Goal: Task Accomplishment & Management: Use online tool/utility

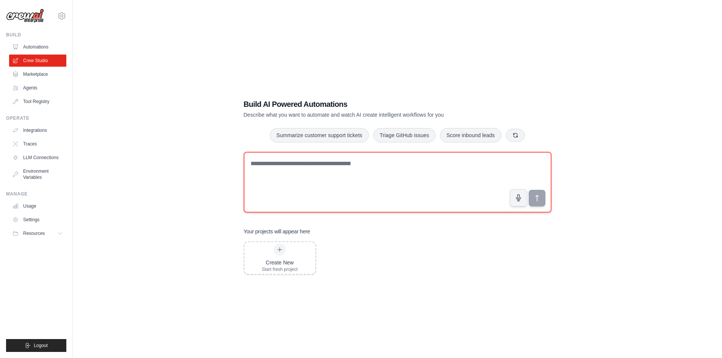
click at [394, 174] on textarea at bounding box center [398, 182] width 308 height 61
paste textarea "**********"
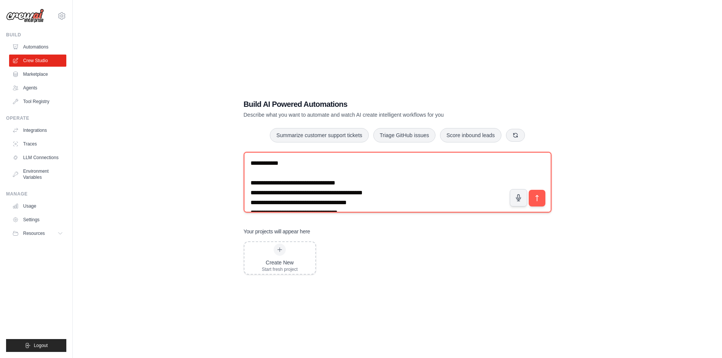
scroll to position [2344, 0]
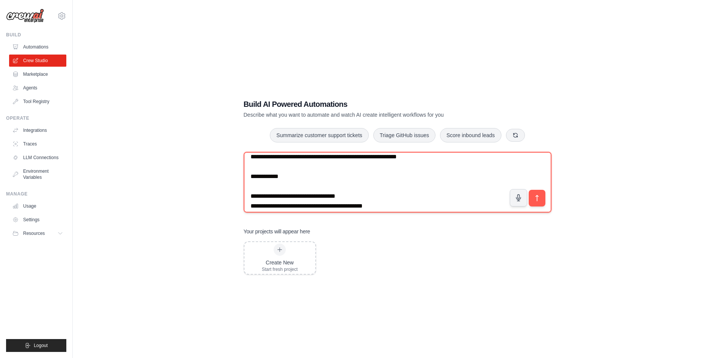
click at [435, 187] on textarea at bounding box center [398, 182] width 308 height 61
click at [261, 193] on textarea at bounding box center [398, 182] width 308 height 61
type textarea "**********"
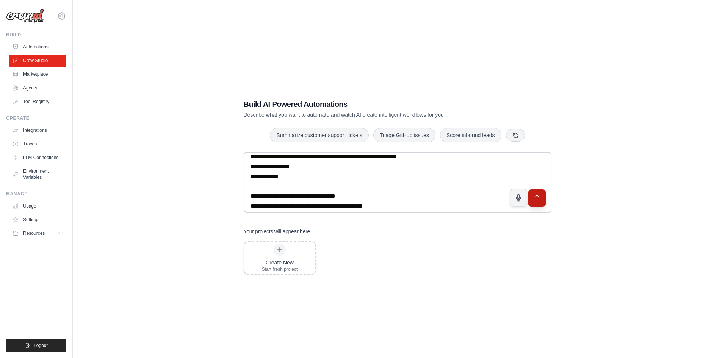
click at [537, 197] on icon "submit" at bounding box center [537, 198] width 8 height 8
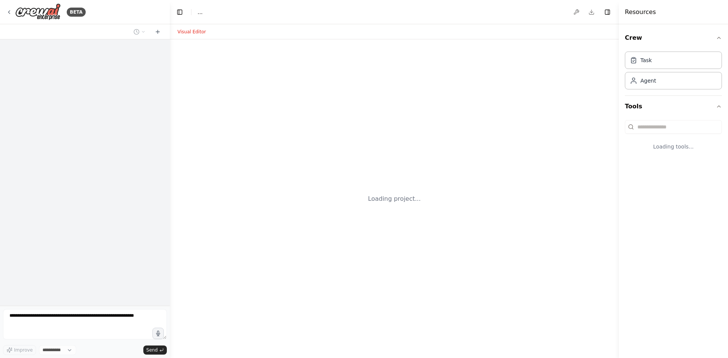
select select "****"
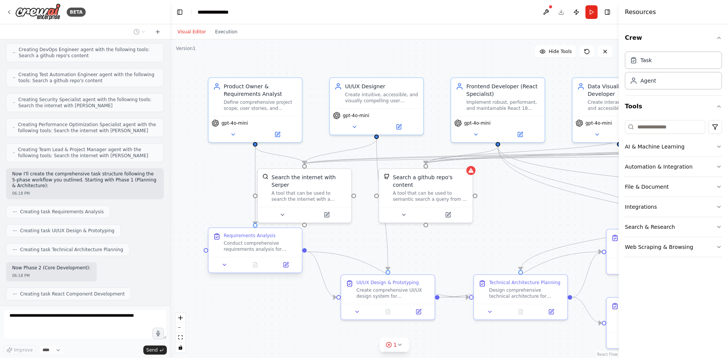
scroll to position [1229, 0]
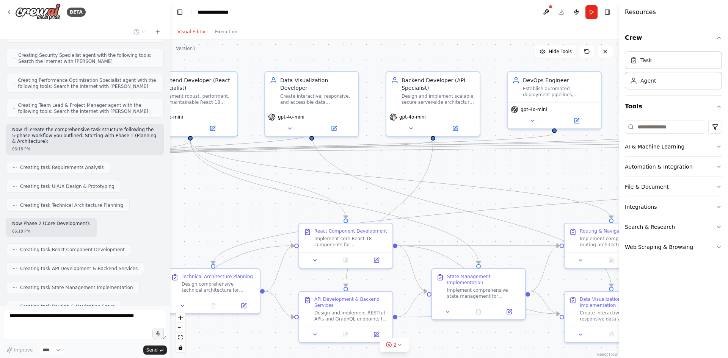
drag, startPoint x: 572, startPoint y: 219, endPoint x: 264, endPoint y: 213, distance: 307.6
click at [264, 213] on div ".deletable-edge-delete-btn { width: 20px; height: 20px; border: 0px solid #ffff…" at bounding box center [394, 198] width 449 height 319
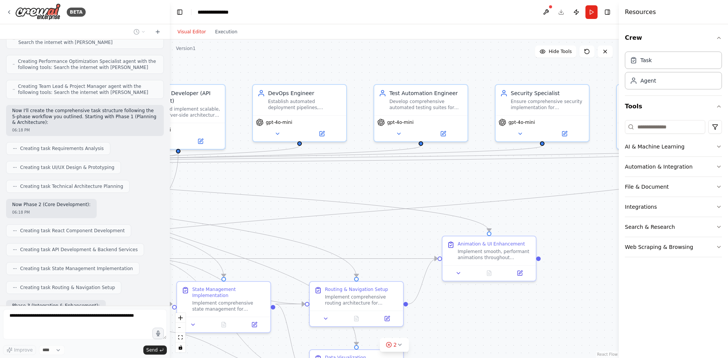
scroll to position [1267, 0]
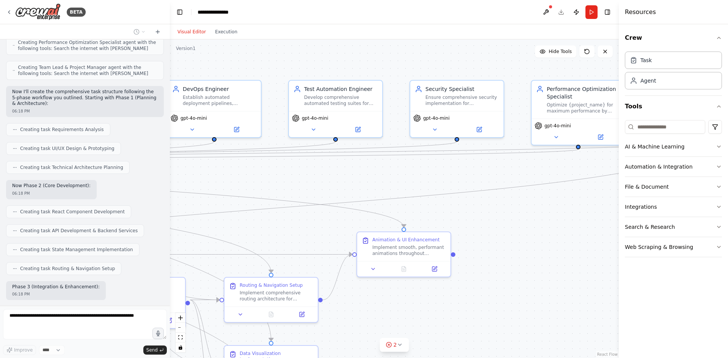
drag, startPoint x: 576, startPoint y: 174, endPoint x: 236, endPoint y: 183, distance: 340.3
click at [236, 183] on div ".deletable-edge-delete-btn { width: 20px; height: 20px; border: 0px solid #ffff…" at bounding box center [394, 198] width 449 height 319
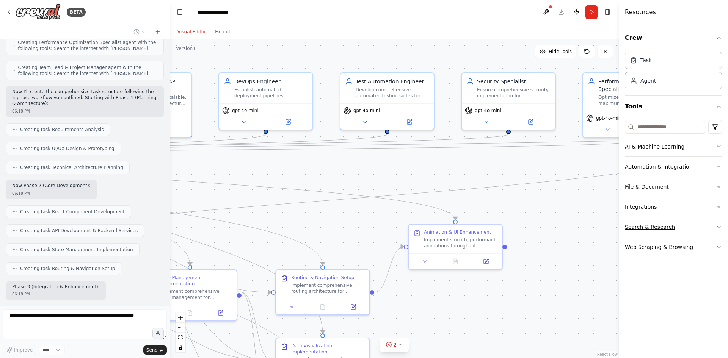
drag, startPoint x: 586, startPoint y: 227, endPoint x: 639, endPoint y: 219, distance: 54.1
click at [639, 219] on div "BETA Create a comprehensive CrewAI flow for developing a modern React-based web…" at bounding box center [364, 179] width 728 height 358
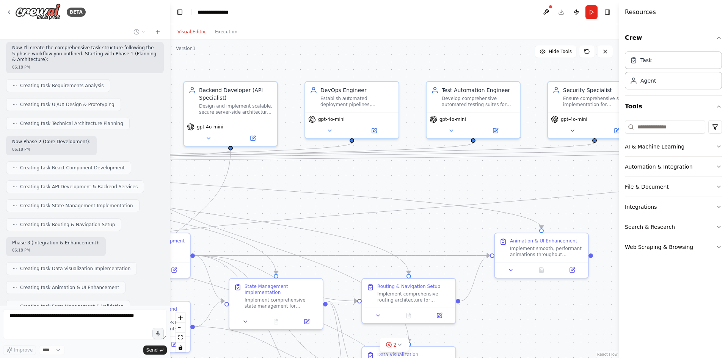
scroll to position [1311, 0]
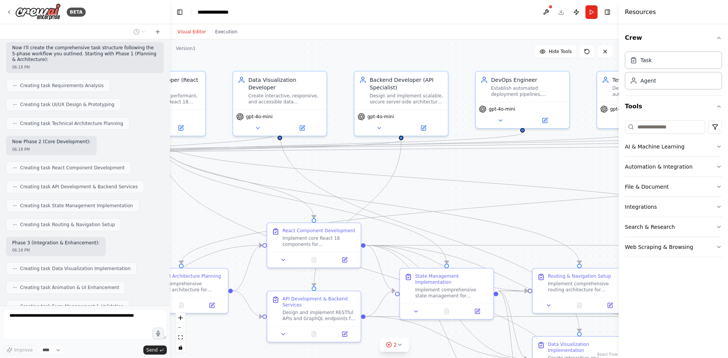
drag, startPoint x: 358, startPoint y: 221, endPoint x: 613, endPoint y: 220, distance: 254.9
click at [613, 220] on div ".deletable-edge-delete-btn { width: 20px; height: 20px; border: 0px solid #ffff…" at bounding box center [394, 198] width 449 height 319
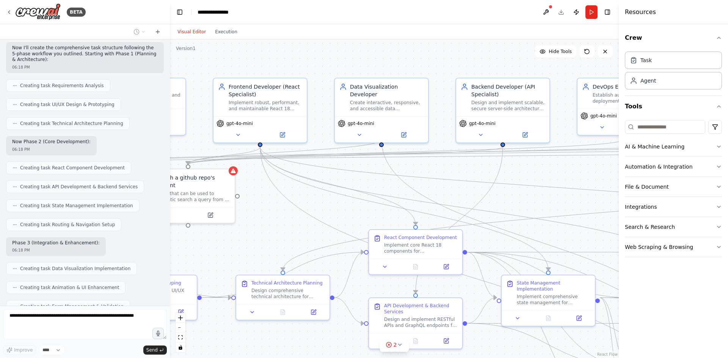
drag, startPoint x: 454, startPoint y: 193, endPoint x: 556, endPoint y: 200, distance: 101.9
click at [556, 200] on div ".deletable-edge-delete-btn { width: 20px; height: 20px; border: 0px solid #ffff…" at bounding box center [394, 198] width 449 height 319
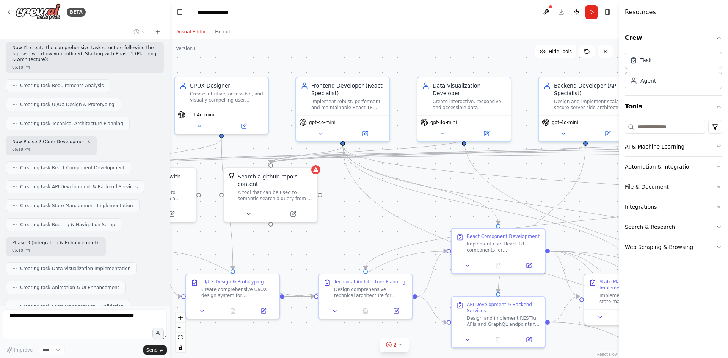
scroll to position [1330, 0]
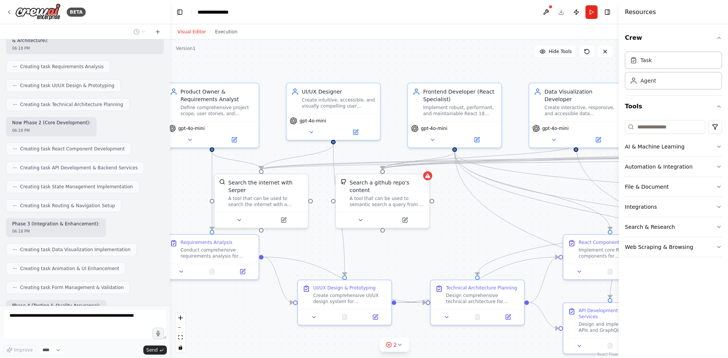
drag, startPoint x: 328, startPoint y: 212, endPoint x: 522, endPoint y: 217, distance: 193.5
click at [522, 217] on div ".deletable-edge-delete-btn { width: 20px; height: 20px; border: 0px solid #ffff…" at bounding box center [394, 198] width 449 height 319
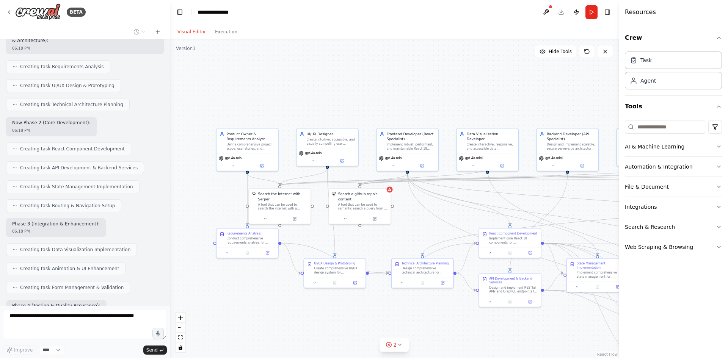
scroll to position [1349, 0]
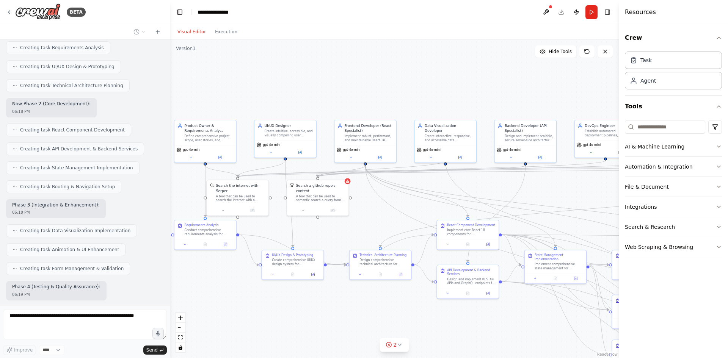
drag, startPoint x: 461, startPoint y: 242, endPoint x: 370, endPoint y: 229, distance: 92.3
click at [372, 223] on div ".deletable-edge-delete-btn { width: 20px; height: 20px; border: 0px solid #ffff…" at bounding box center [394, 198] width 449 height 319
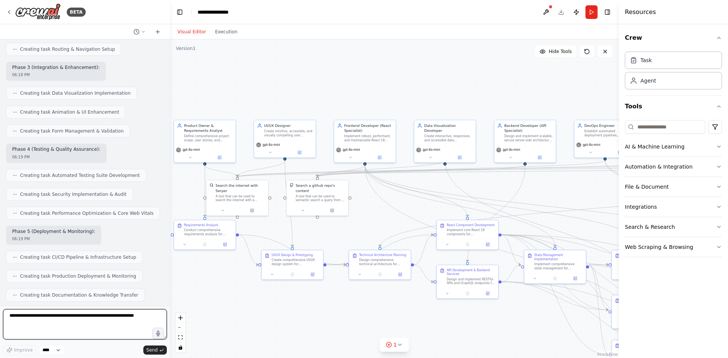
scroll to position [1493, 0]
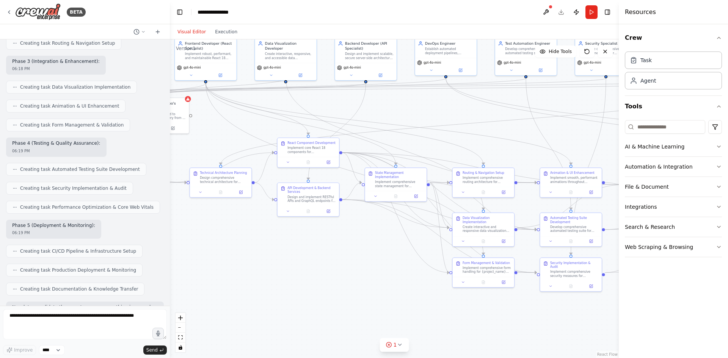
drag, startPoint x: 535, startPoint y: 317, endPoint x: 388, endPoint y: 232, distance: 169.6
click at [388, 232] on div ".deletable-edge-delete-btn { width: 20px; height: 20px; border: 0px solid #ffff…" at bounding box center [394, 198] width 449 height 319
click at [91, 319] on textarea at bounding box center [85, 324] width 164 height 30
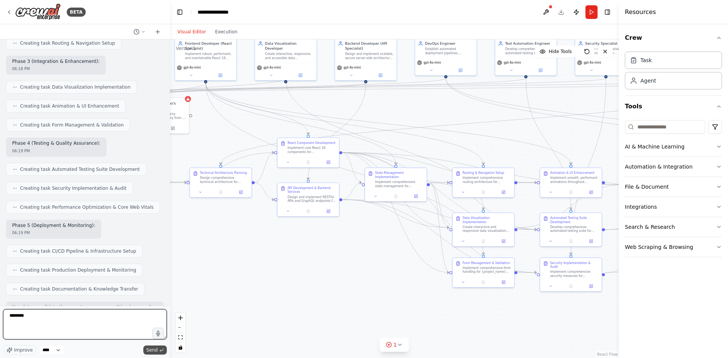
type textarea "********"
click at [156, 350] on span "Send" at bounding box center [151, 350] width 11 height 6
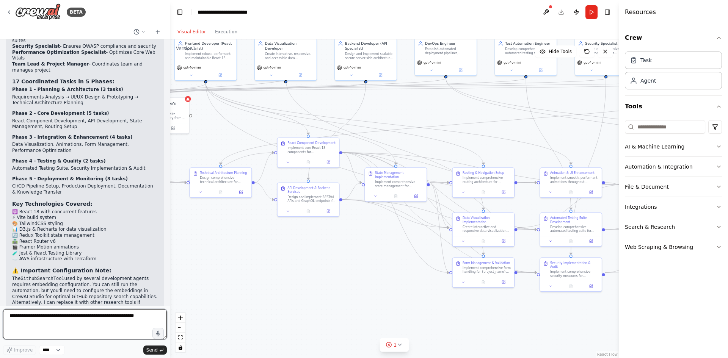
scroll to position [2052, 0]
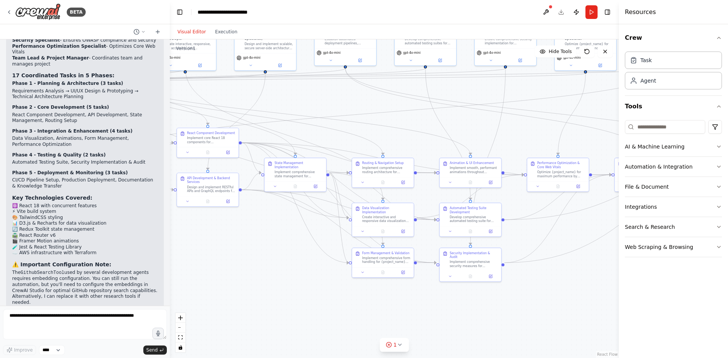
drag, startPoint x: 579, startPoint y: 320, endPoint x: 481, endPoint y: 309, distance: 98.5
click at [479, 310] on div ".deletable-edge-delete-btn { width: 20px; height: 20px; border: 0px solid #ffff…" at bounding box center [394, 198] width 449 height 319
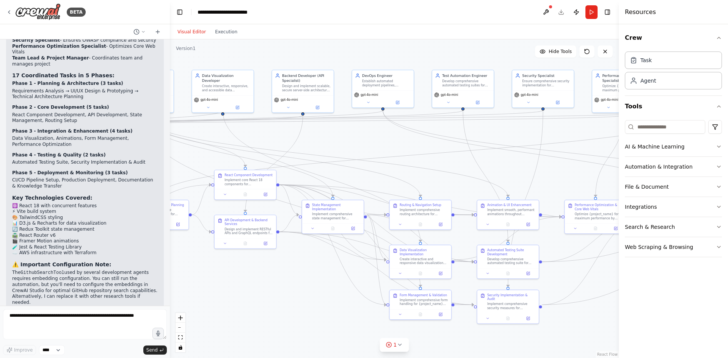
drag, startPoint x: 537, startPoint y: 129, endPoint x: 573, endPoint y: 172, distance: 55.9
click at [573, 172] on div ".deletable-edge-delete-btn { width: 20px; height: 20px; border: 0px solid #ffff…" at bounding box center [394, 198] width 449 height 319
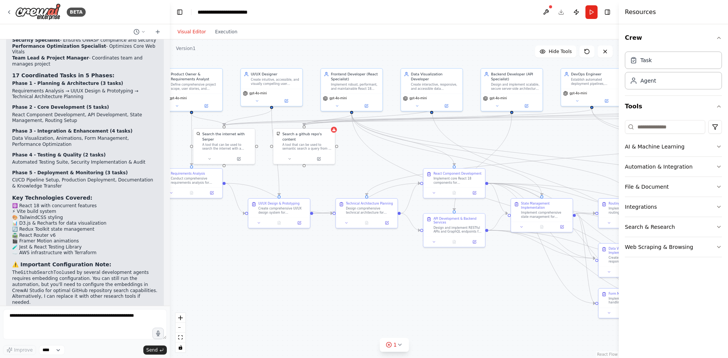
drag, startPoint x: 369, startPoint y: 180, endPoint x: 578, endPoint y: 179, distance: 209.0
click at [578, 179] on div ".deletable-edge-delete-btn { width: 20px; height: 20px; border: 0px solid #ffff…" at bounding box center [394, 198] width 449 height 319
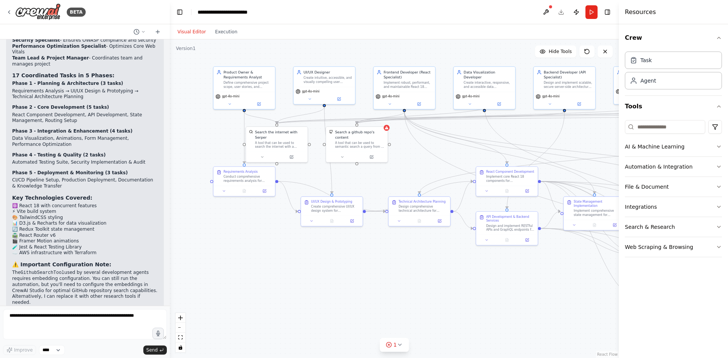
drag, startPoint x: 328, startPoint y: 259, endPoint x: 381, endPoint y: 258, distance: 52.7
click at [381, 258] on div ".deletable-edge-delete-btn { width: 20px; height: 20px; border: 0px solid #ffff…" at bounding box center [394, 198] width 449 height 319
click at [388, 131] on div "Search a github repo's content A tool that can be used to semantic search a que…" at bounding box center [356, 138] width 61 height 25
click at [367, 141] on div "A tool that can be used to semantic search a query from a github repo's content…" at bounding box center [360, 144] width 50 height 8
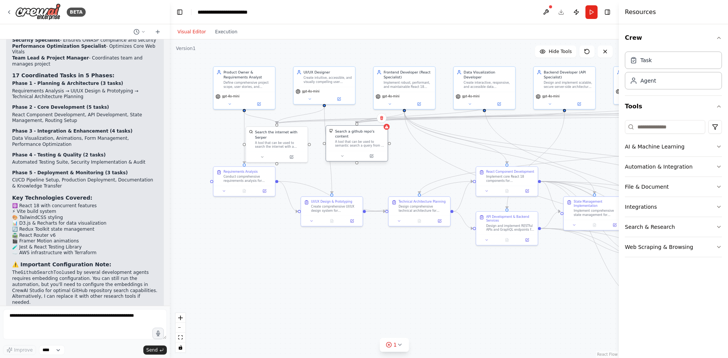
click at [367, 141] on div "A tool that can be used to semantic search a query from a github repo's content…" at bounding box center [360, 144] width 50 height 8
click at [372, 155] on icon at bounding box center [371, 156] width 3 height 3
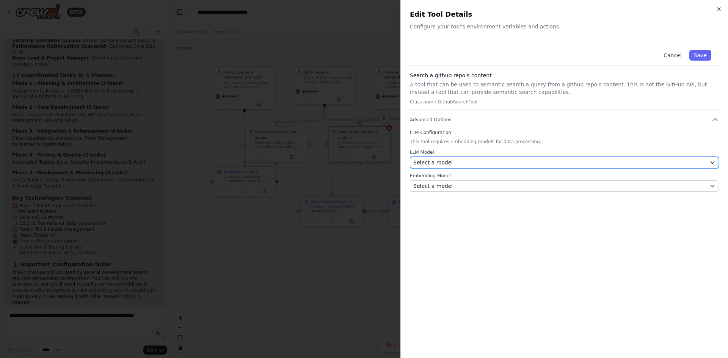
click at [713, 162] on icon "button" at bounding box center [713, 163] width 6 height 6
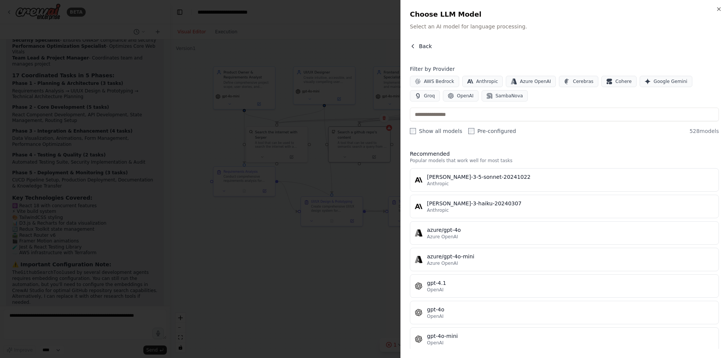
click at [414, 46] on icon "button" at bounding box center [413, 46] width 6 height 6
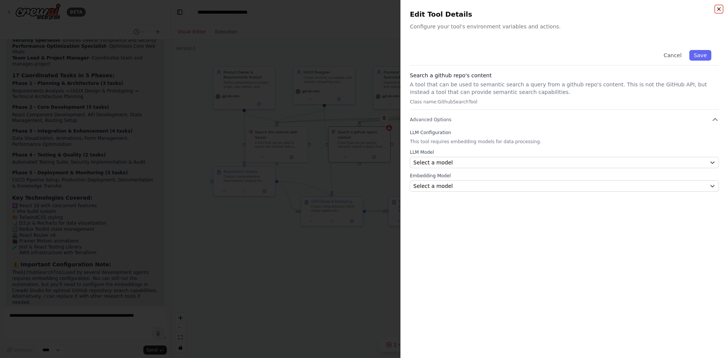
click at [718, 9] on icon "button" at bounding box center [719, 9] width 6 height 6
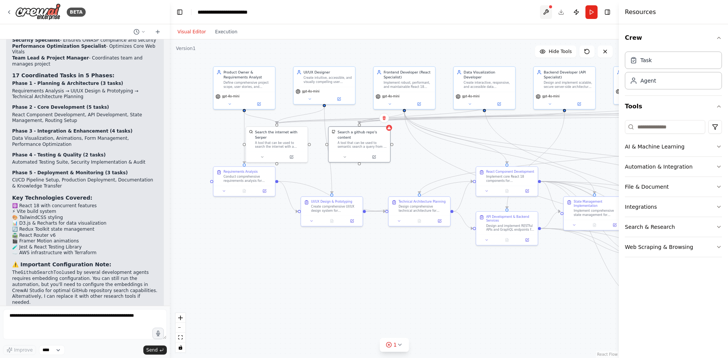
click at [546, 11] on button at bounding box center [546, 12] width 12 height 14
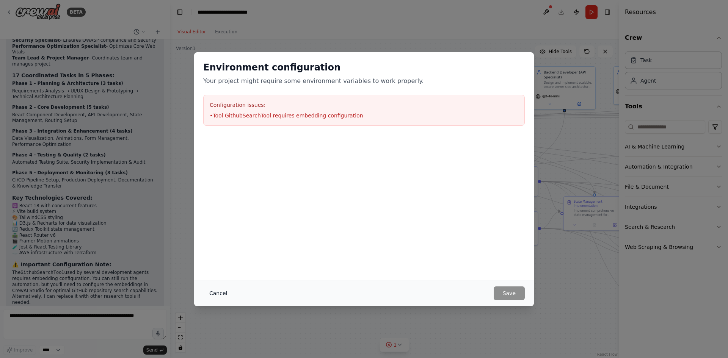
click at [220, 292] on button "Cancel" at bounding box center [218, 294] width 30 height 14
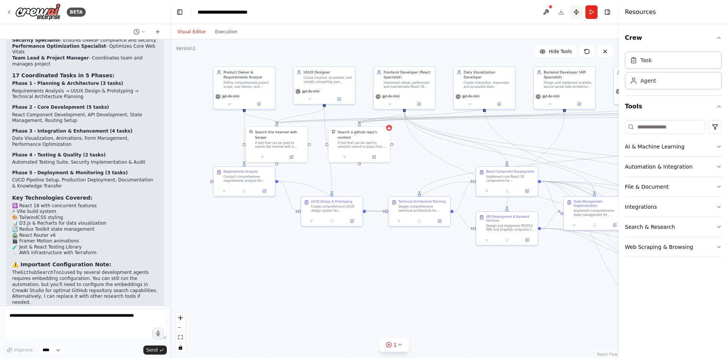
click at [573, 13] on button "Publish" at bounding box center [576, 12] width 12 height 14
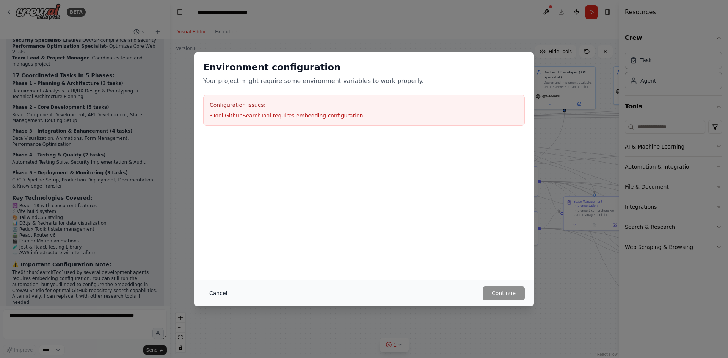
click at [212, 294] on button "Cancel" at bounding box center [218, 294] width 30 height 14
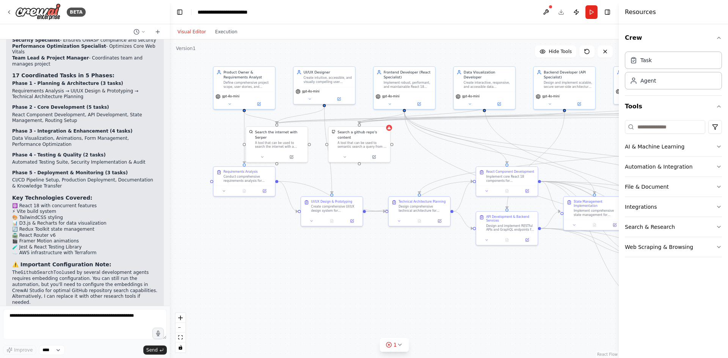
click at [561, 12] on header "**********" at bounding box center [394, 12] width 449 height 24
click at [560, 77] on div "Backend Developer (API Specialist)" at bounding box center [568, 74] width 49 height 10
click at [525, 290] on div ".deletable-edge-delete-btn { width: 20px; height: 20px; border: 0px solid #ffff…" at bounding box center [394, 198] width 449 height 319
click at [578, 12] on button "Publish" at bounding box center [576, 12] width 12 height 14
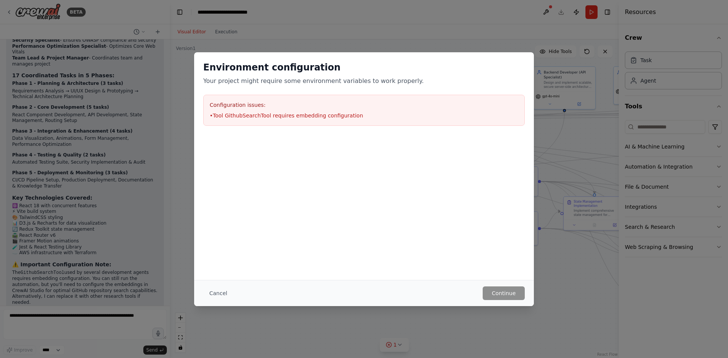
click at [245, 116] on li "• Tool GithubSearchTool requires embedding configuration" at bounding box center [364, 116] width 309 height 8
click at [237, 108] on h3 "Configuration issues:" at bounding box center [364, 105] width 309 height 8
click at [214, 295] on button "Cancel" at bounding box center [218, 294] width 30 height 14
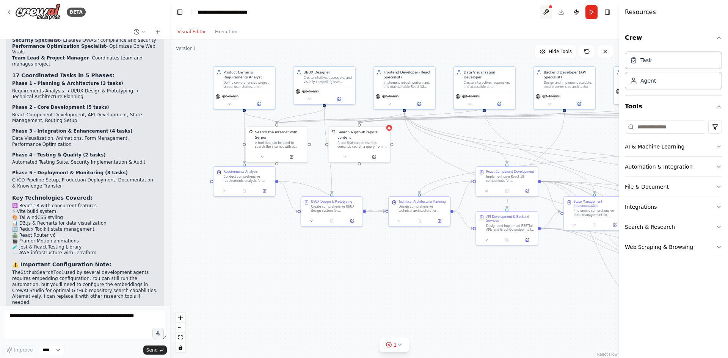
click at [544, 13] on button at bounding box center [546, 12] width 12 height 14
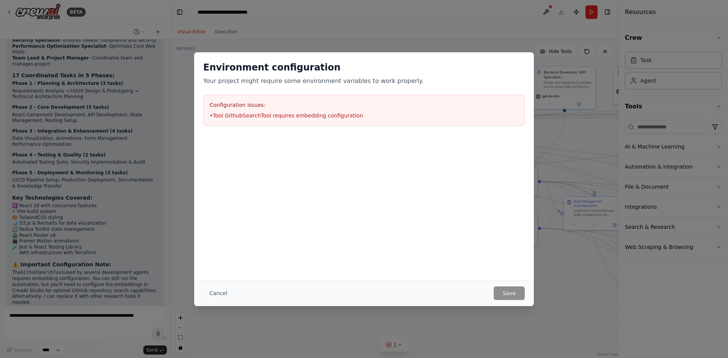
click at [236, 113] on li "• Tool GithubSearchTool requires embedding configuration" at bounding box center [364, 116] width 309 height 8
click at [235, 99] on div "Configuration issues: • Tool GithubSearchTool requires embedding configuration" at bounding box center [364, 110] width 322 height 31
click at [269, 75] on div "Environment configuration Your project might require some environment variables…" at bounding box center [364, 73] width 322 height 24
click at [218, 290] on button "Cancel" at bounding box center [218, 294] width 30 height 14
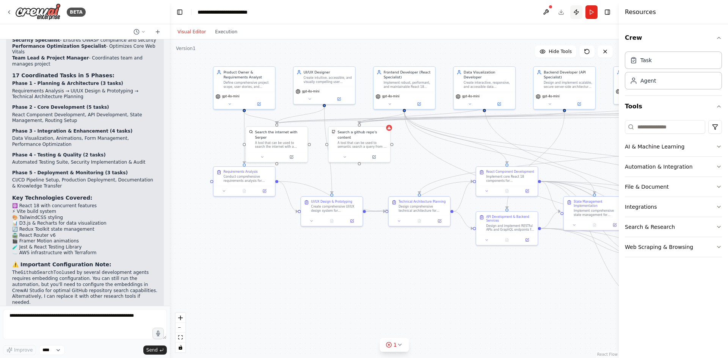
click at [577, 13] on button "Publish" at bounding box center [576, 12] width 12 height 14
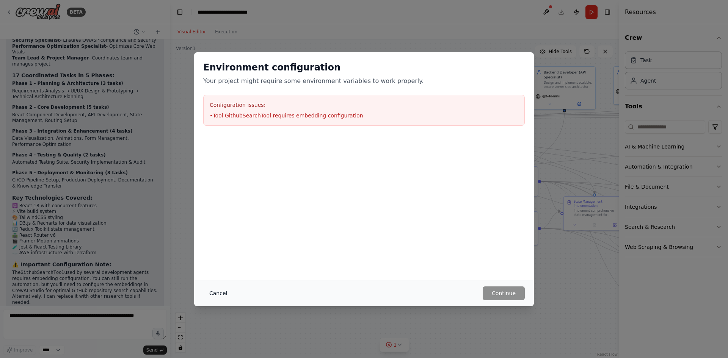
click at [218, 295] on button "Cancel" at bounding box center [218, 294] width 30 height 14
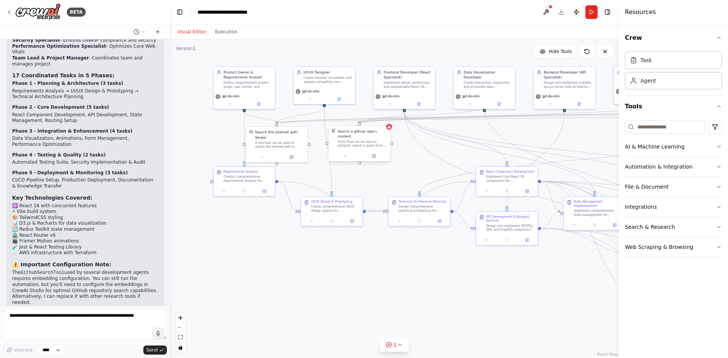
click at [391, 132] on div "Search a github repo's content A tool that can be used to semantic search a que…" at bounding box center [359, 144] width 63 height 36
click at [374, 156] on div at bounding box center [359, 156] width 61 height 10
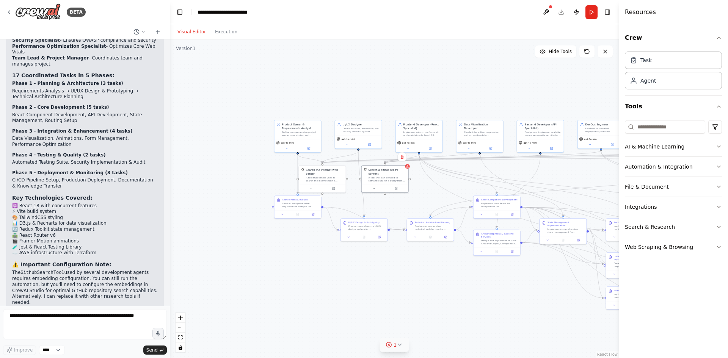
click at [395, 346] on span "1" at bounding box center [395, 345] width 3 height 8
click at [451, 325] on button at bounding box center [457, 325] width 13 height 9
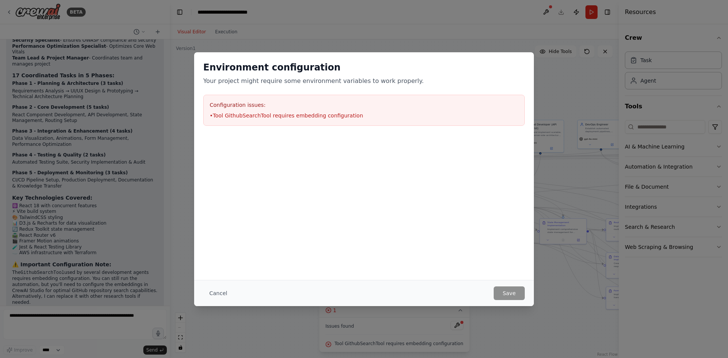
click at [301, 116] on li "• Tool GithubSearchTool requires embedding configuration" at bounding box center [364, 116] width 309 height 8
click at [217, 295] on button "Cancel" at bounding box center [218, 294] width 30 height 14
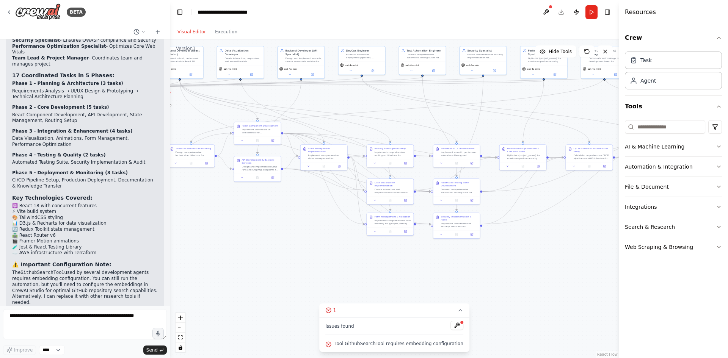
drag, startPoint x: 568, startPoint y: 284, endPoint x: 329, endPoint y: 210, distance: 250.8
click at [329, 210] on div ".deletable-edge-delete-btn { width: 20px; height: 20px; border: 0px solid #ffff…" at bounding box center [394, 198] width 449 height 319
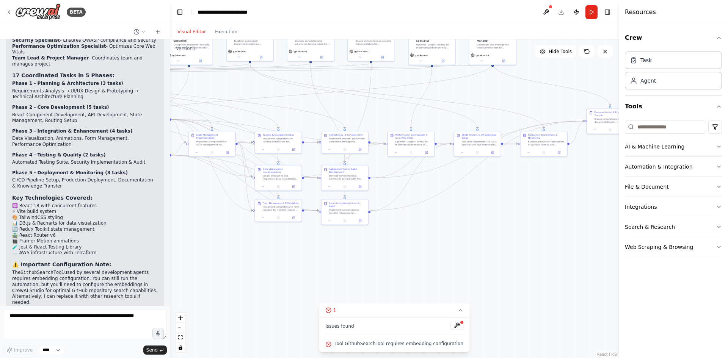
drag, startPoint x: 559, startPoint y: 306, endPoint x: 448, endPoint y: 293, distance: 112.3
click at [448, 293] on div ".deletable-edge-delete-btn { width: 20px; height: 20px; border: 0px solid #ffff…" at bounding box center [394, 198] width 449 height 319
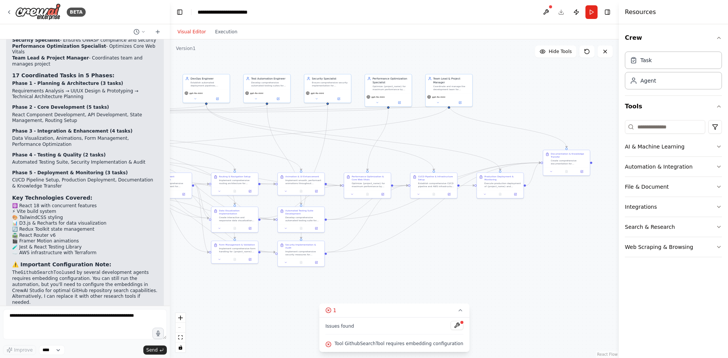
drag, startPoint x: 550, startPoint y: 213, endPoint x: 506, endPoint y: 255, distance: 60.4
click at [506, 255] on div ".deletable-edge-delete-btn { width: 20px; height: 20px; border: 0px solid #ffff…" at bounding box center [394, 198] width 449 height 319
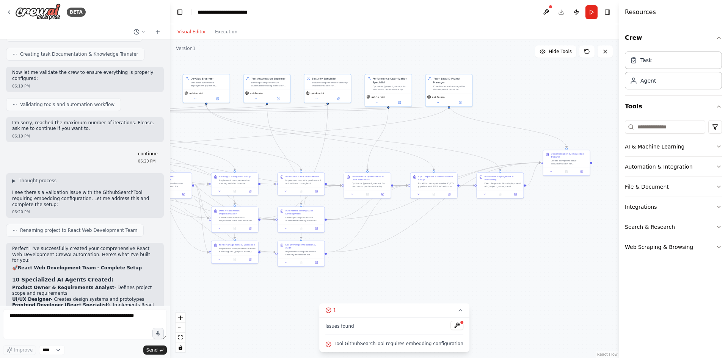
scroll to position [1749, 0]
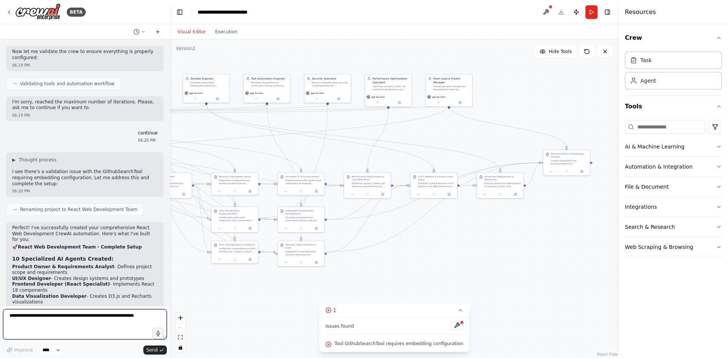
click at [63, 319] on textarea at bounding box center [85, 324] width 164 height 30
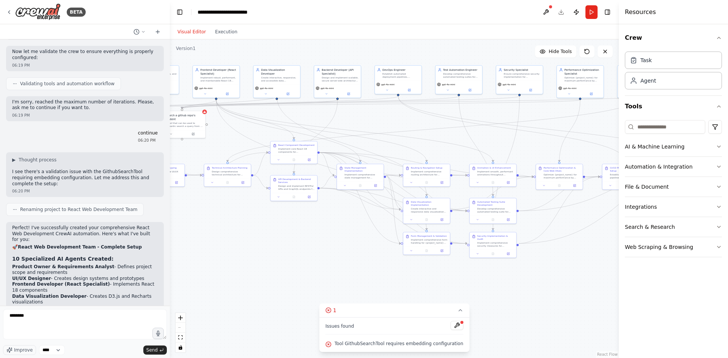
drag, startPoint x: 425, startPoint y: 231, endPoint x: 617, endPoint y: 222, distance: 192.1
click at [617, 222] on div "BETA Create a comprehensive CrewAI flow for developing a modern React-based web…" at bounding box center [364, 179] width 728 height 358
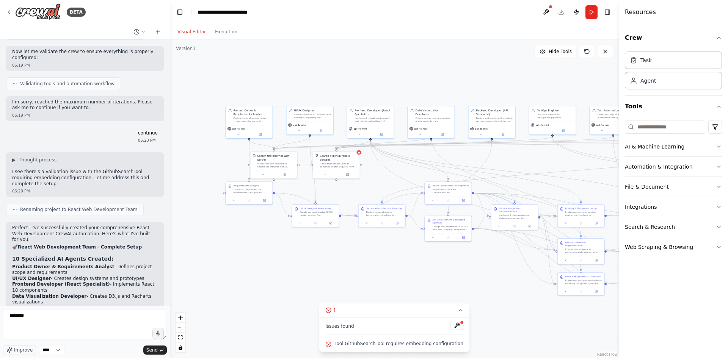
drag, startPoint x: 251, startPoint y: 235, endPoint x: 299, endPoint y: 176, distance: 76.0
click at [405, 275] on div ".deletable-edge-delete-btn { width: 20px; height: 20px; border: 0px solid #ffff…" at bounding box center [394, 198] width 449 height 319
click at [324, 161] on div "A tool that can be used to semantic search a query from a github repo's content…" at bounding box center [339, 164] width 38 height 6
click at [349, 173] on div at bounding box center [336, 174] width 47 height 8
click at [348, 173] on icon at bounding box center [347, 174] width 2 height 2
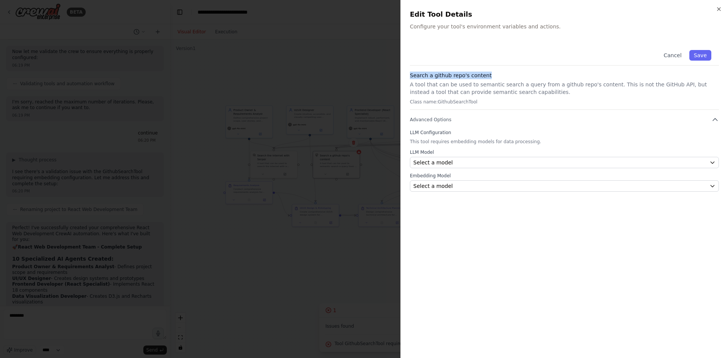
drag, startPoint x: 410, startPoint y: 72, endPoint x: 490, endPoint y: 71, distance: 80.4
click at [490, 71] on div "Cancel Save Search a github repo's content A tool that can be used to semantic …" at bounding box center [564, 116] width 309 height 149
copy h3 "Search a github repo's content"
click at [308, 237] on div at bounding box center [364, 179] width 728 height 358
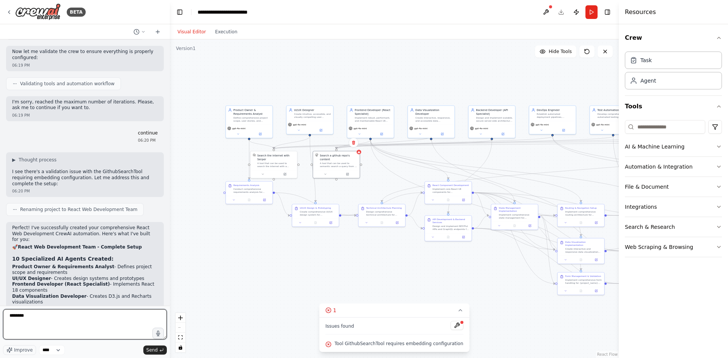
click at [69, 326] on textarea "*******" at bounding box center [85, 324] width 164 height 30
paste textarea "**********"
drag, startPoint x: 25, startPoint y: 316, endPoint x: 60, endPoint y: 314, distance: 34.9
click at [60, 314] on textarea "**********" at bounding box center [85, 324] width 164 height 30
click at [105, 319] on textarea "**********" at bounding box center [85, 324] width 164 height 30
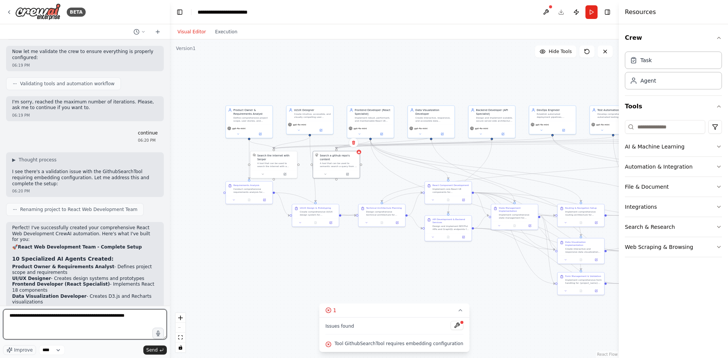
click at [107, 316] on textarea "**********" at bounding box center [85, 324] width 164 height 30
click at [135, 318] on textarea "**********" at bounding box center [85, 324] width 164 height 30
click at [26, 324] on textarea "**********" at bounding box center [85, 324] width 164 height 30
type textarea "**********"
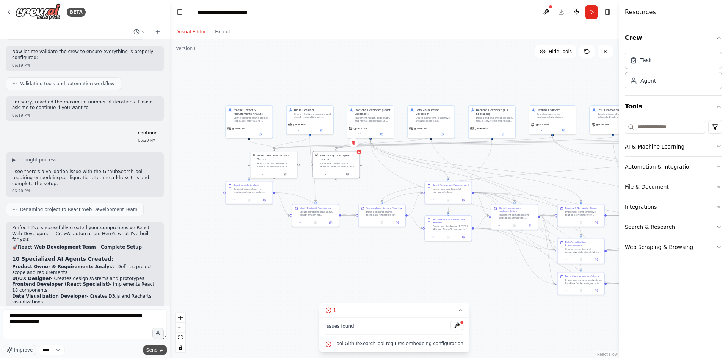
click at [156, 349] on span "Send" at bounding box center [151, 350] width 11 height 6
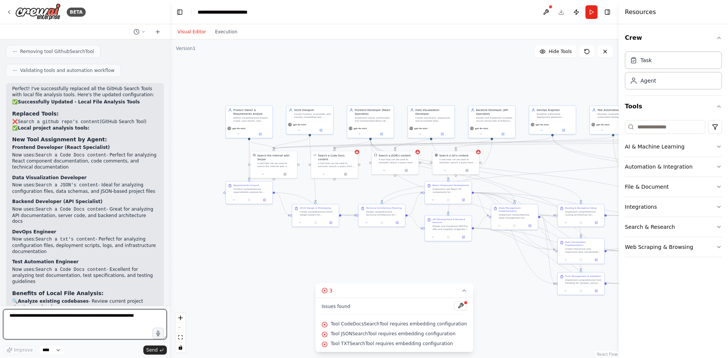
scroll to position [2858, 0]
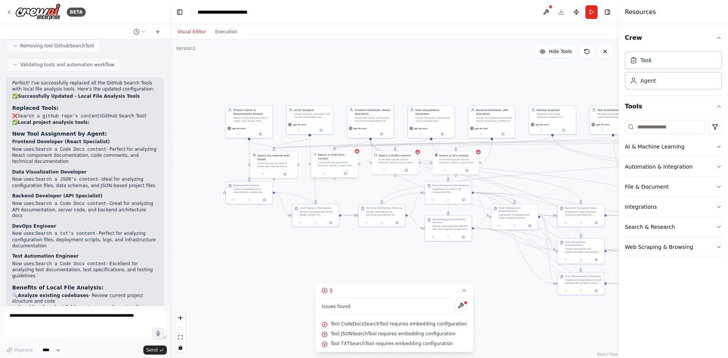
click at [356, 155] on div "Search a Code Docs content A tool that can be used to semantic search a query f…" at bounding box center [334, 160] width 47 height 19
click at [454, 305] on button at bounding box center [460, 306] width 13 height 9
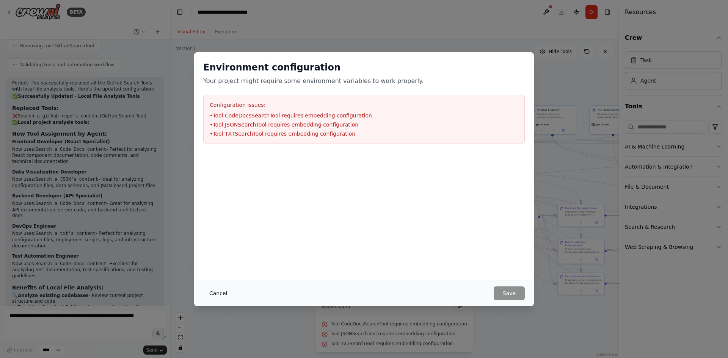
click at [217, 295] on button "Cancel" at bounding box center [218, 294] width 30 height 14
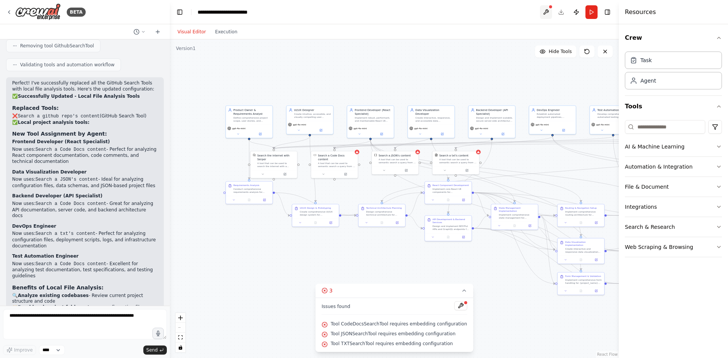
click at [548, 8] on button at bounding box center [546, 12] width 12 height 14
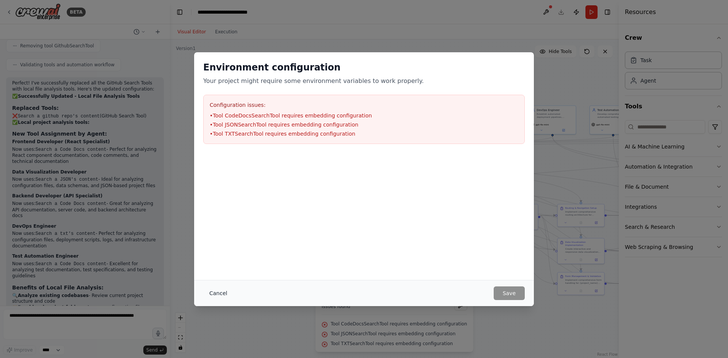
click at [215, 294] on button "Cancel" at bounding box center [218, 294] width 30 height 14
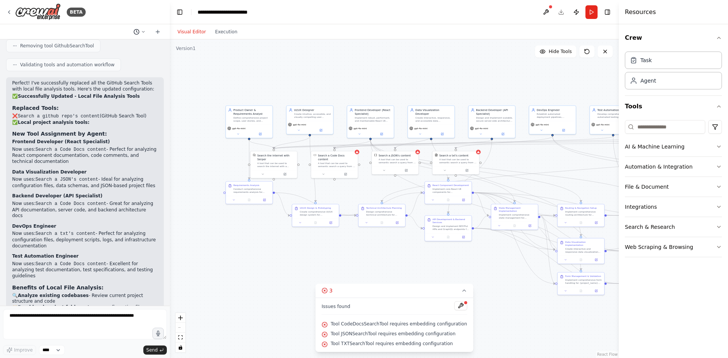
click at [141, 30] on icon at bounding box center [143, 32] width 5 height 5
click at [141, 30] on div at bounding box center [85, 179] width 170 height 358
click at [594, 13] on button "Run" at bounding box center [592, 12] width 12 height 14
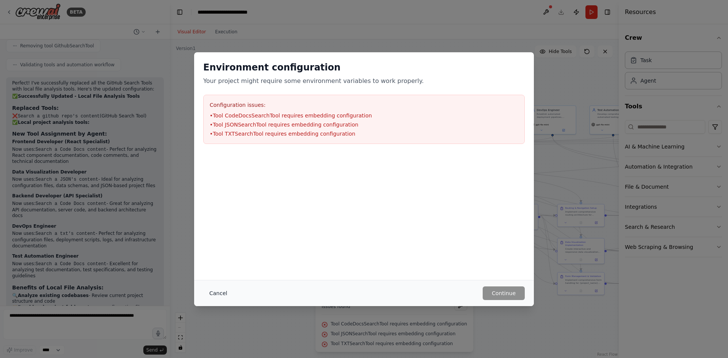
click at [213, 292] on button "Cancel" at bounding box center [218, 294] width 30 height 14
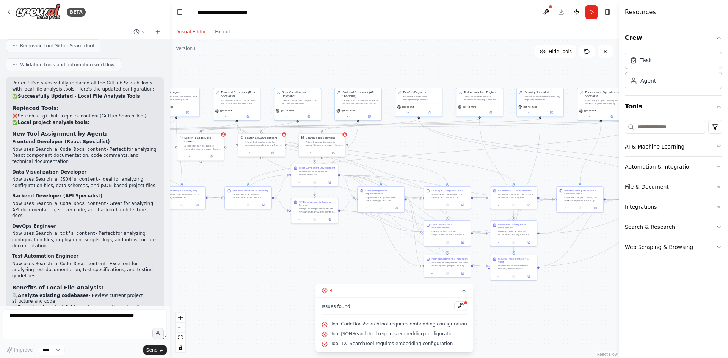
drag, startPoint x: 547, startPoint y: 285, endPoint x: 386, endPoint y: 261, distance: 162.2
click at [386, 261] on div ".deletable-edge-delete-btn { width: 20px; height: 20px; border: 0px solid #ffff…" at bounding box center [394, 198] width 449 height 319
click at [576, 16] on button "Publish" at bounding box center [576, 12] width 12 height 14
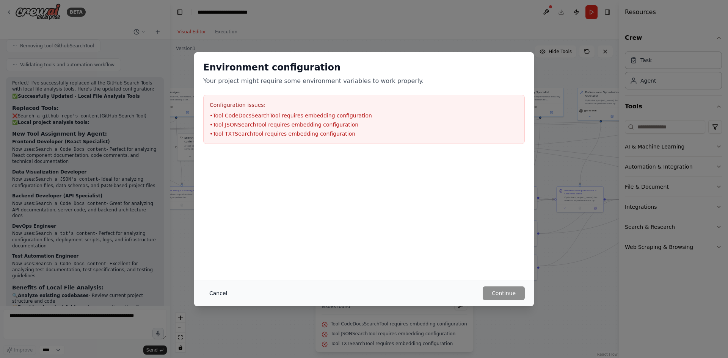
click at [214, 293] on button "Cancel" at bounding box center [218, 294] width 30 height 14
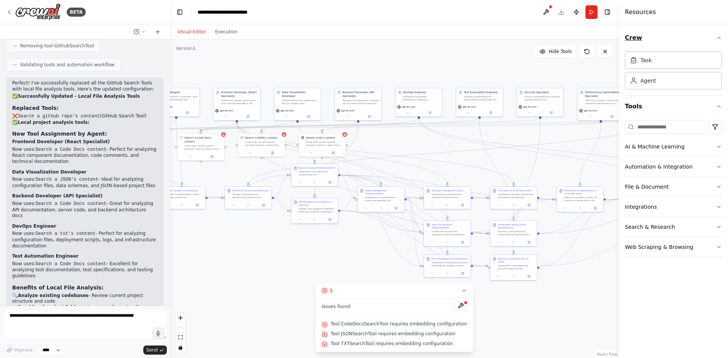
click at [632, 36] on button "Crew" at bounding box center [673, 37] width 97 height 21
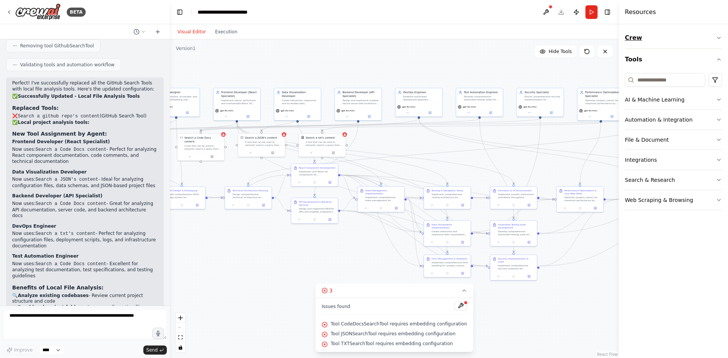
click at [632, 36] on button "Crew" at bounding box center [673, 37] width 97 height 21
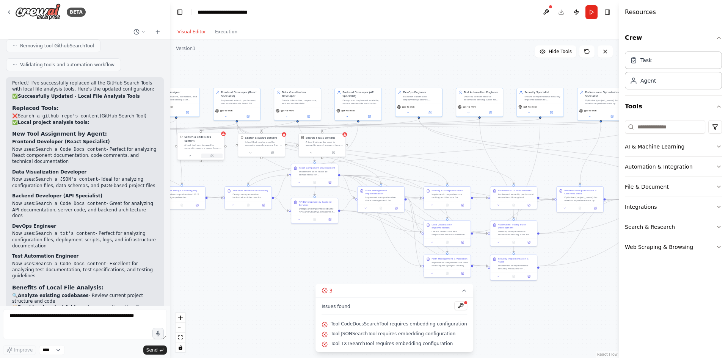
click at [214, 154] on button at bounding box center [212, 156] width 22 height 5
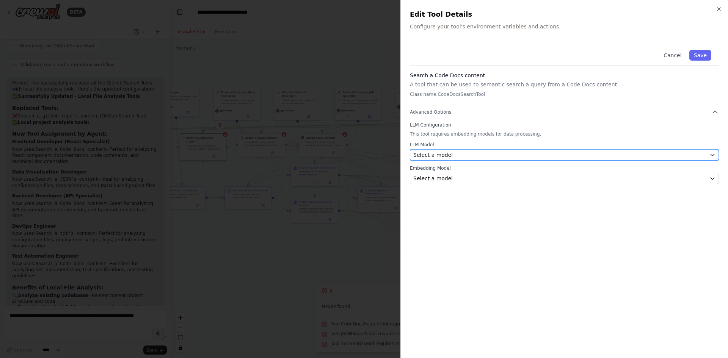
click at [714, 153] on icon "button" at bounding box center [713, 155] width 6 height 6
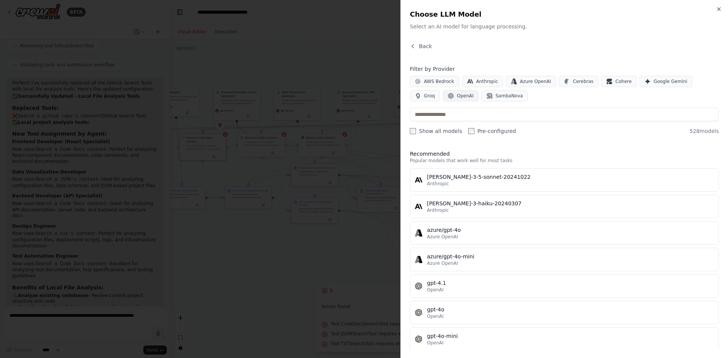
click at [457, 97] on span "OpenAI" at bounding box center [465, 96] width 17 height 6
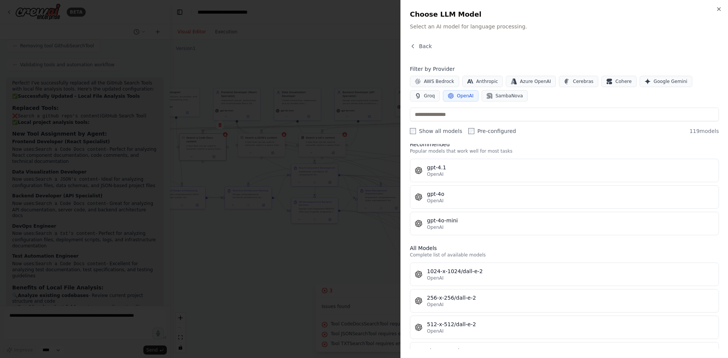
scroll to position [0, 0]
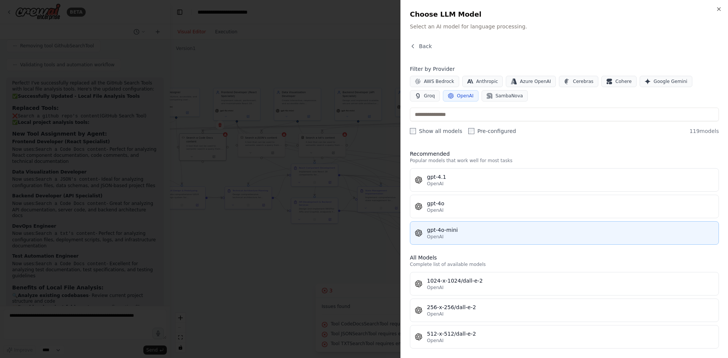
click at [475, 229] on div "gpt-4o-mini" at bounding box center [570, 230] width 287 height 8
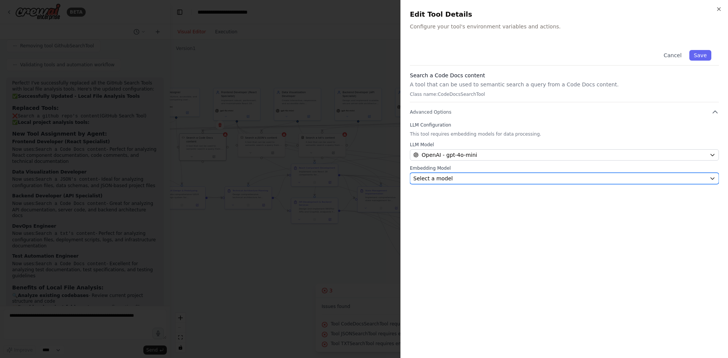
click at [708, 179] on button "Select a model" at bounding box center [564, 178] width 309 height 11
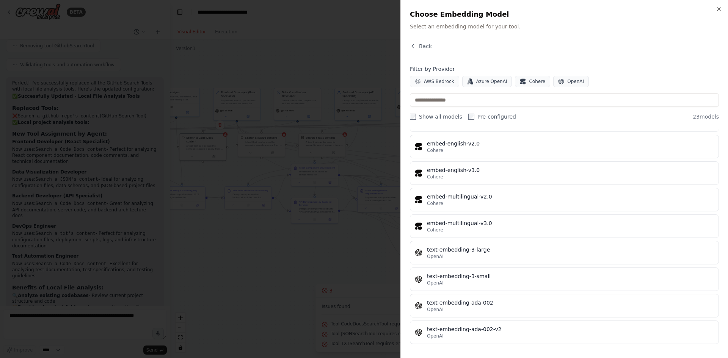
scroll to position [418, 0]
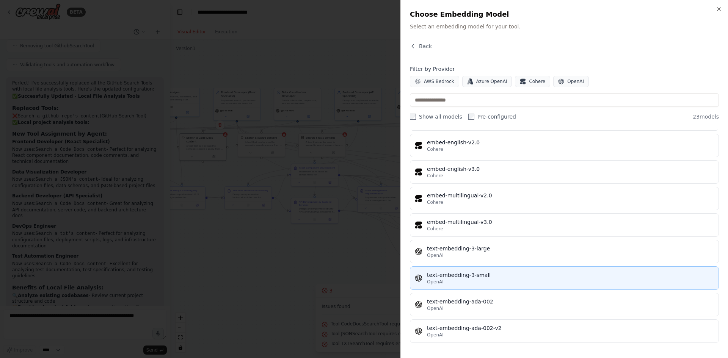
click at [507, 279] on div "OpenAI" at bounding box center [570, 282] width 287 height 6
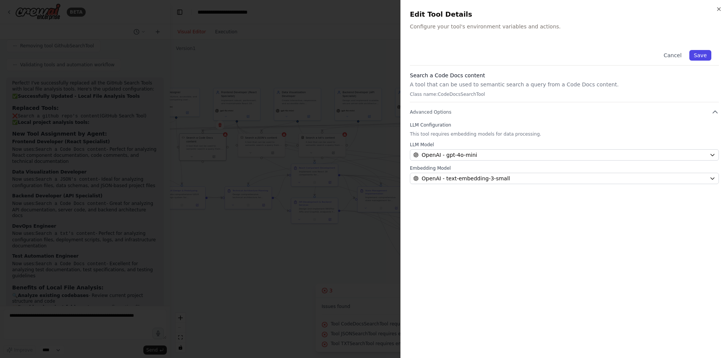
click at [703, 54] on button "Save" at bounding box center [700, 55] width 22 height 11
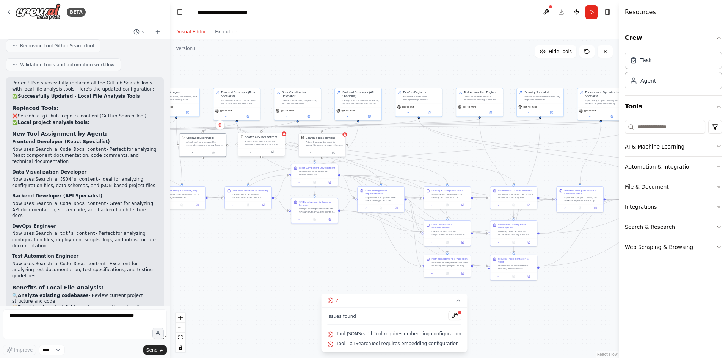
click at [277, 144] on div "A tool that can be used to semantic search a query from a JSON's content." at bounding box center [264, 143] width 38 height 6
click at [275, 152] on button at bounding box center [273, 152] width 22 height 5
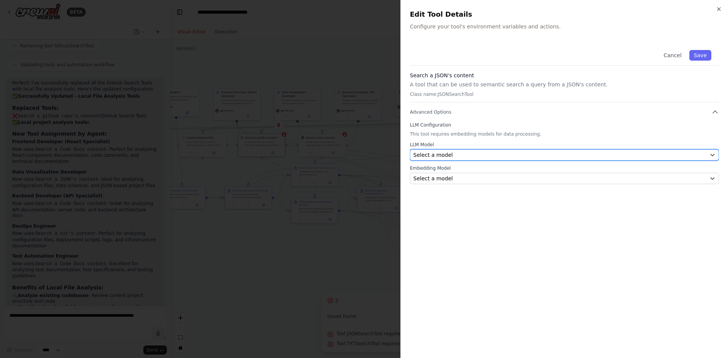
click at [715, 153] on icon "button" at bounding box center [713, 155] width 6 height 6
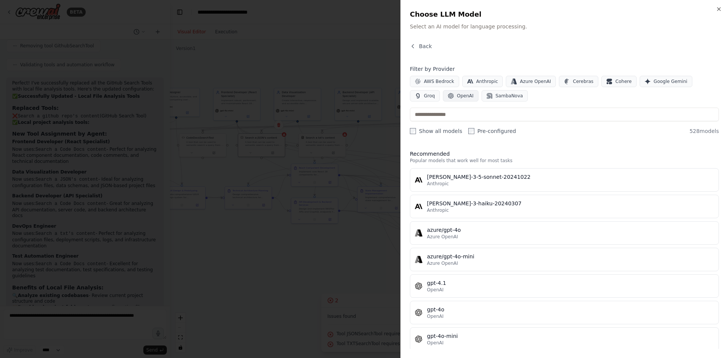
click at [457, 94] on span "OpenAI" at bounding box center [465, 96] width 17 height 6
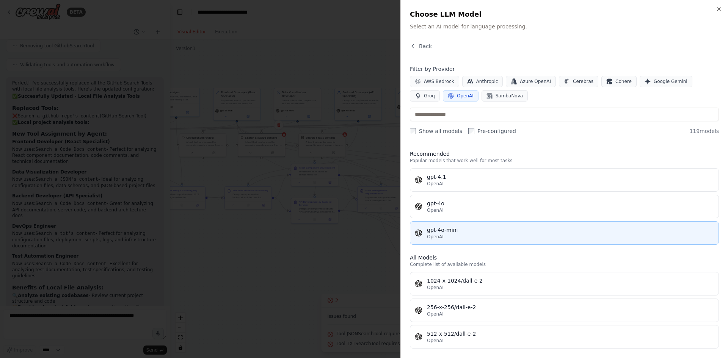
click at [586, 228] on div "gpt-4o-mini" at bounding box center [570, 230] width 287 height 8
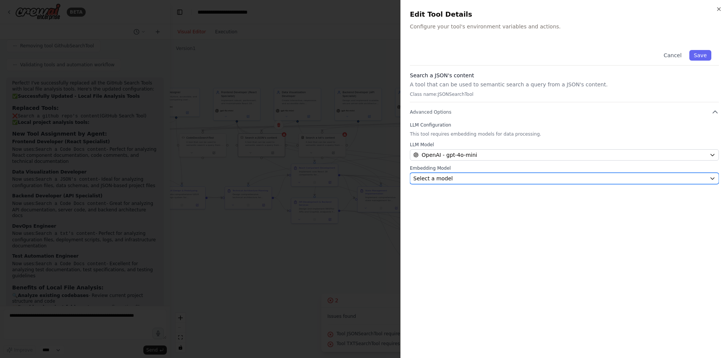
click at [710, 178] on icon "button" at bounding box center [713, 179] width 6 height 6
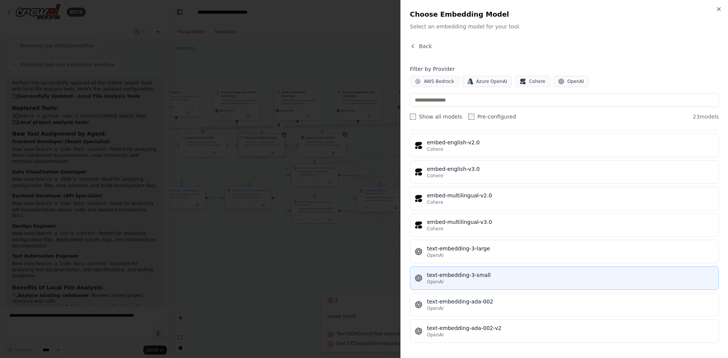
click at [609, 276] on div "text-embedding-3-small" at bounding box center [570, 276] width 287 height 8
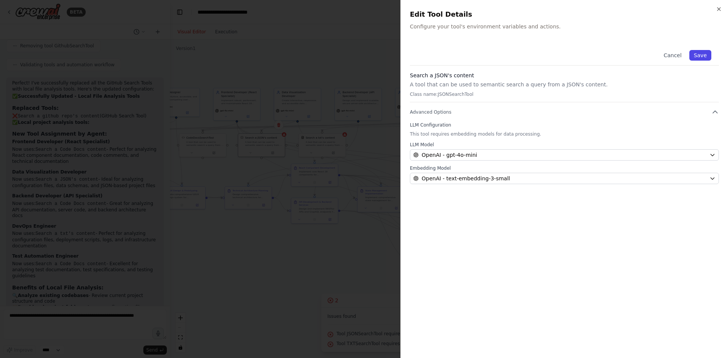
click at [701, 56] on button "Save" at bounding box center [700, 55] width 22 height 11
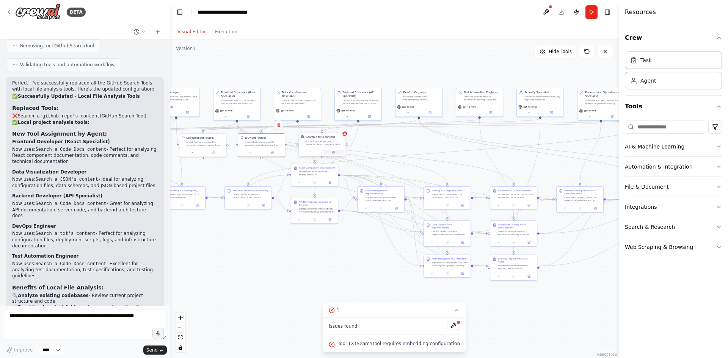
click at [333, 152] on icon at bounding box center [334, 152] width 2 height 2
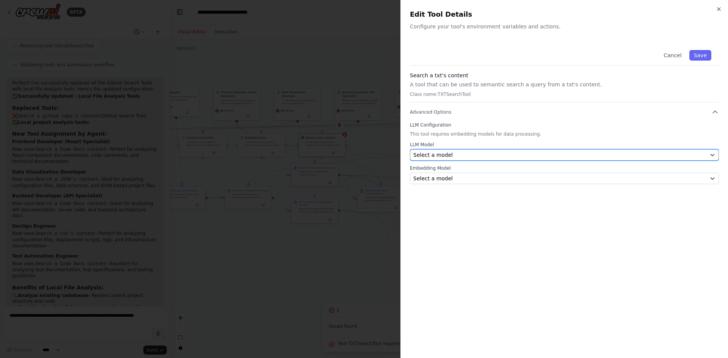
click at [708, 153] on button "Select a model" at bounding box center [564, 154] width 309 height 11
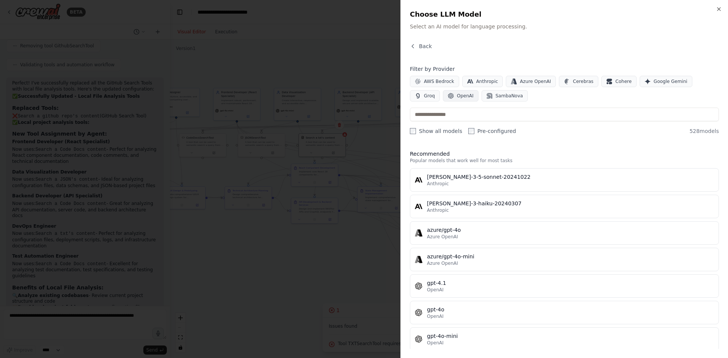
click at [443, 93] on button "OpenAI" at bounding box center [461, 95] width 36 height 11
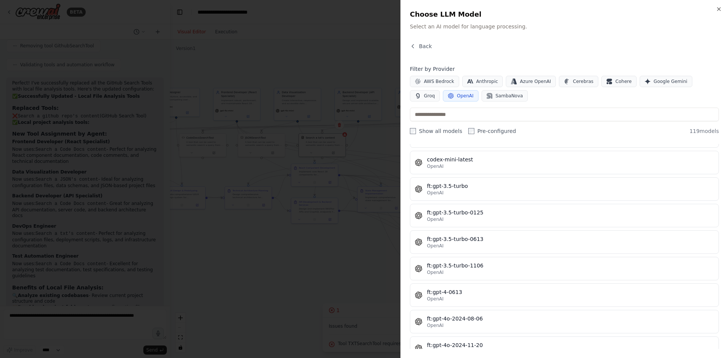
scroll to position [0, 0]
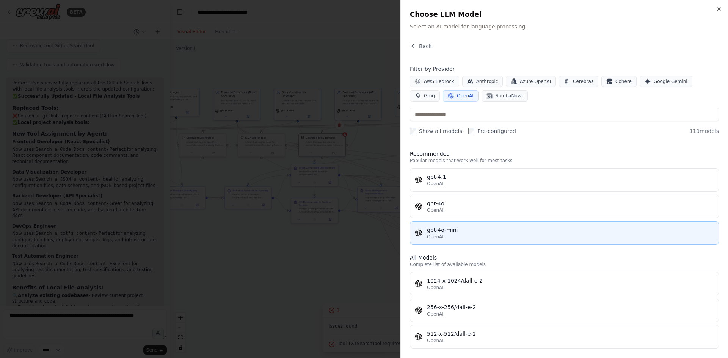
click at [526, 234] on div "gpt-4o-mini" at bounding box center [570, 230] width 287 height 8
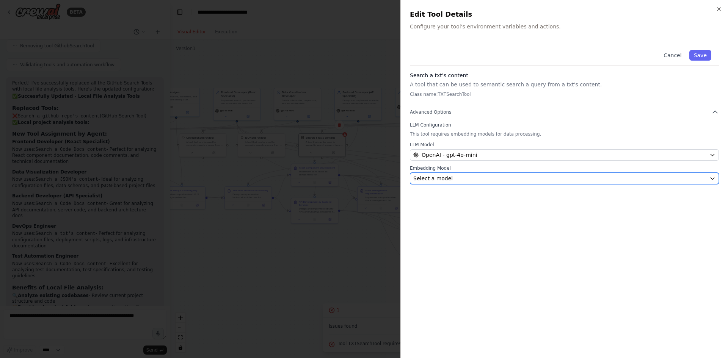
click at [709, 177] on button "Select a model" at bounding box center [564, 178] width 309 height 11
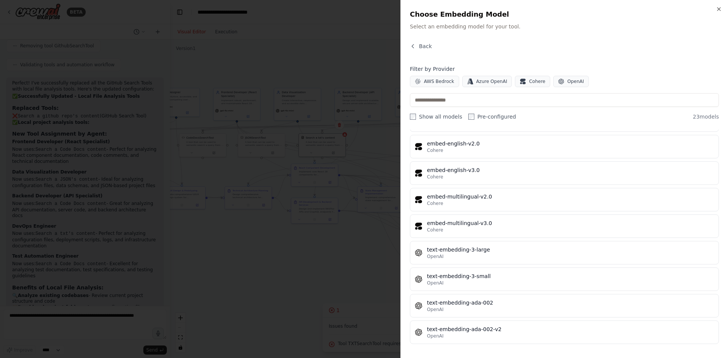
scroll to position [418, 0]
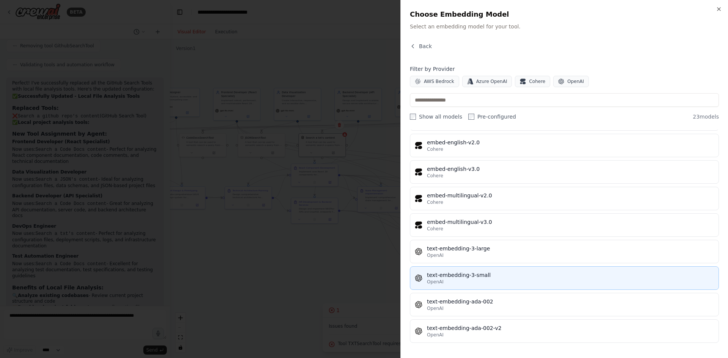
click at [553, 275] on div "text-embedding-3-small" at bounding box center [570, 276] width 287 height 8
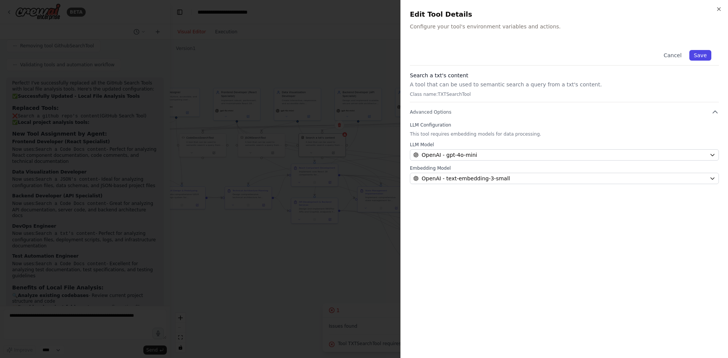
click at [704, 55] on button "Save" at bounding box center [700, 55] width 22 height 11
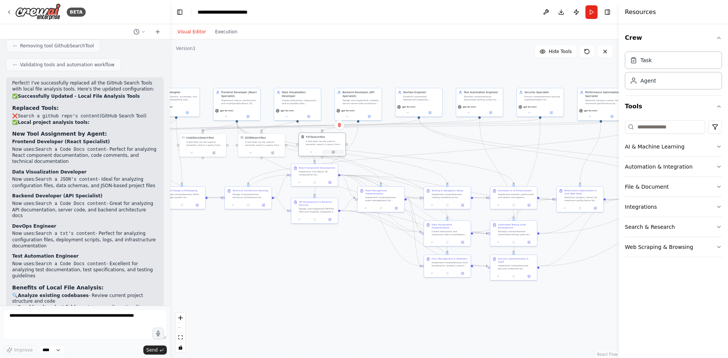
click at [332, 151] on icon at bounding box center [333, 152] width 3 height 3
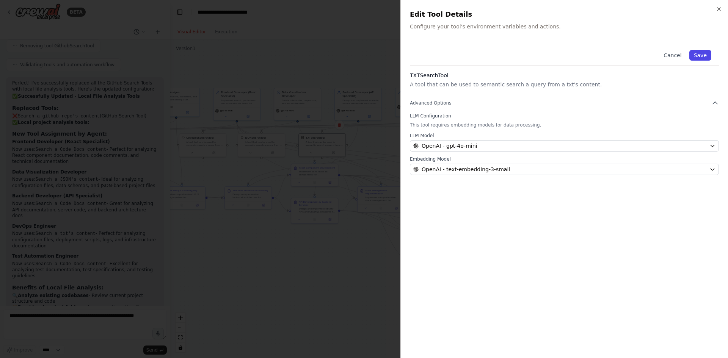
click at [702, 56] on button "Save" at bounding box center [700, 55] width 22 height 11
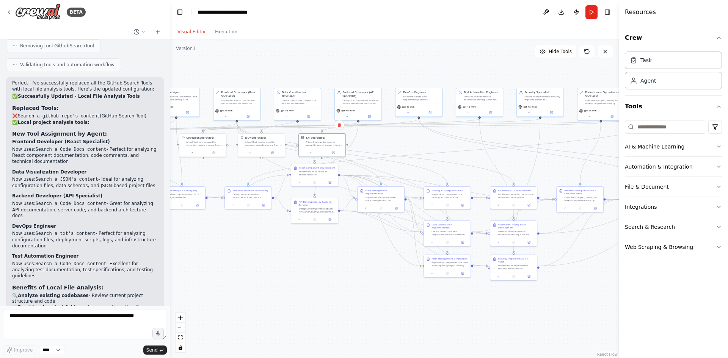
click at [409, 148] on div ".deletable-edge-delete-btn { width: 20px; height: 20px; border: 0px solid #ffff…" at bounding box center [394, 198] width 449 height 319
drag, startPoint x: 416, startPoint y: 167, endPoint x: 479, endPoint y: 166, distance: 62.2
click at [73, 69] on div ".deletable-edge-delete-btn { width: 20px; height: 20px; border: 0px solid #ffff…" at bounding box center [73, 69] width 0 height 0
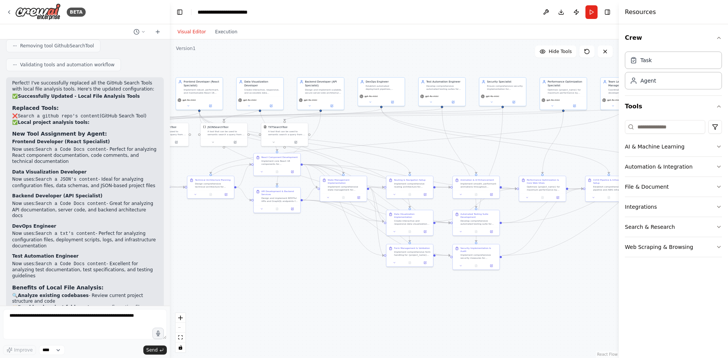
drag, startPoint x: 269, startPoint y: 229, endPoint x: 232, endPoint y: 219, distance: 39.0
click at [232, 219] on div ".deletable-edge-delete-btn { width: 20px; height: 20px; border: 0px solid #ffff…" at bounding box center [394, 198] width 449 height 319
click at [562, 9] on button "Download" at bounding box center [561, 12] width 12 height 14
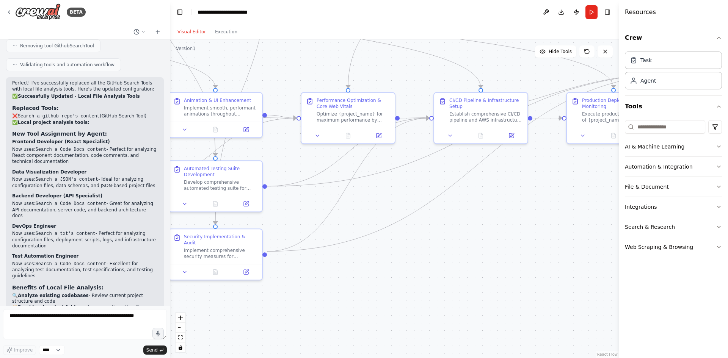
drag, startPoint x: 561, startPoint y: 282, endPoint x: 262, endPoint y: 305, distance: 299.7
click at [262, 305] on div ".deletable-edge-delete-btn { width: 20px; height: 20px; border: 0px solid #ffff…" at bounding box center [394, 198] width 449 height 319
click at [476, 119] on div "Establish comprehensive CI/CD pipeline and AWS infrastructure for {project_name…" at bounding box center [486, 116] width 74 height 12
click at [513, 136] on icon at bounding box center [511, 134] width 5 height 5
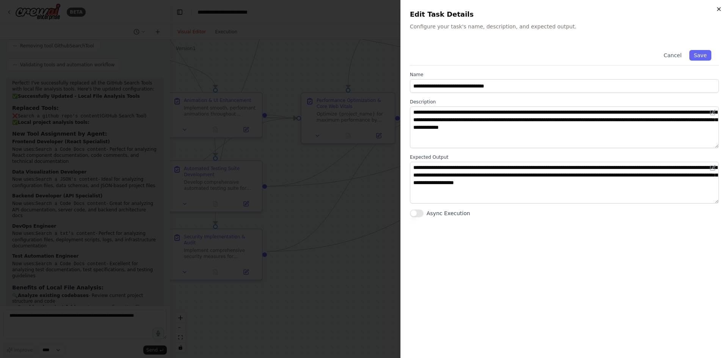
click at [721, 9] on icon "button" at bounding box center [719, 9] width 6 height 6
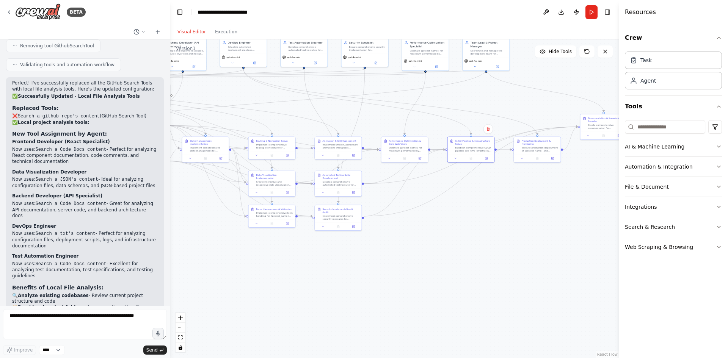
drag, startPoint x: 549, startPoint y: 218, endPoint x: 507, endPoint y: 212, distance: 41.9
click at [507, 212] on div ".deletable-edge-delete-btn { width: 20px; height: 20px; border: 0px solid #ffff…" at bounding box center [394, 198] width 449 height 319
click at [508, 211] on div ".deletable-edge-delete-btn { width: 20px; height: 20px; border: 0px solid #ffff…" at bounding box center [394, 198] width 449 height 319
